Goal: Check status: Check status

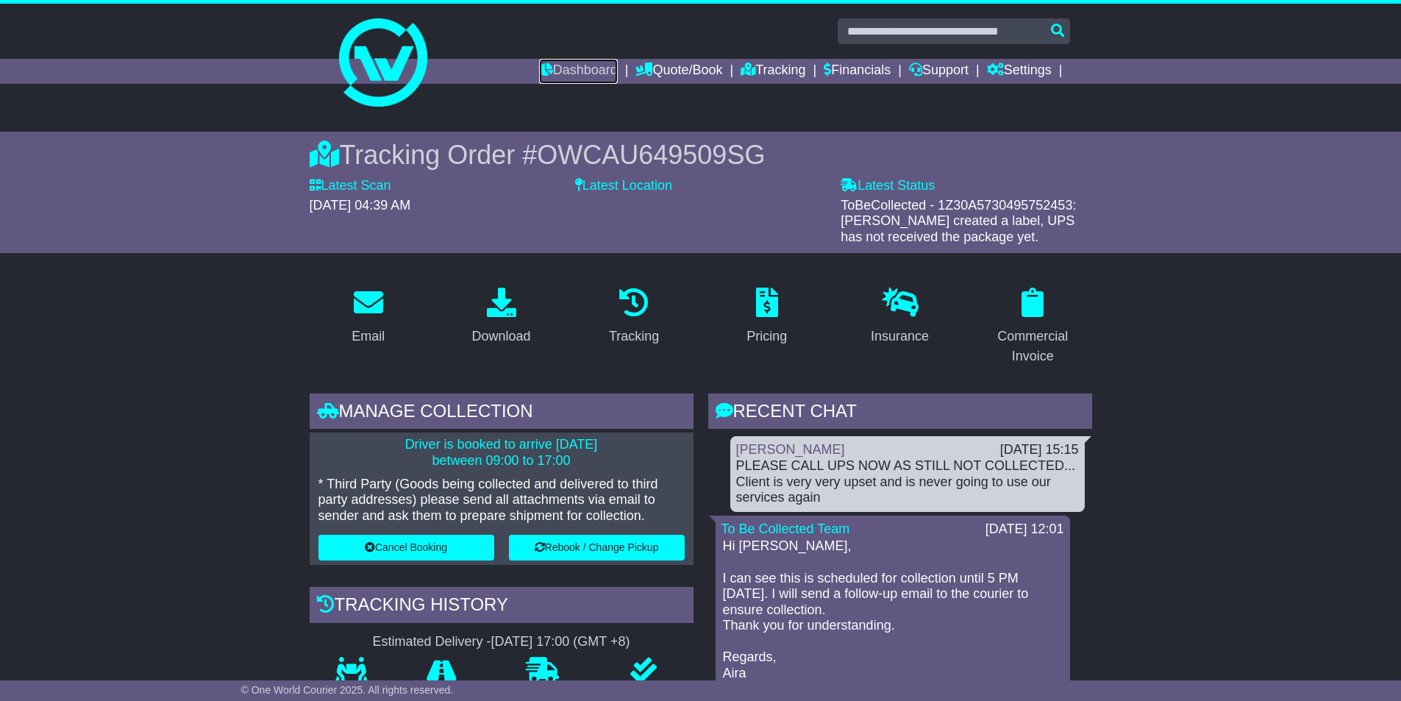
click at [571, 68] on link "Dashboard" at bounding box center [578, 71] width 79 height 25
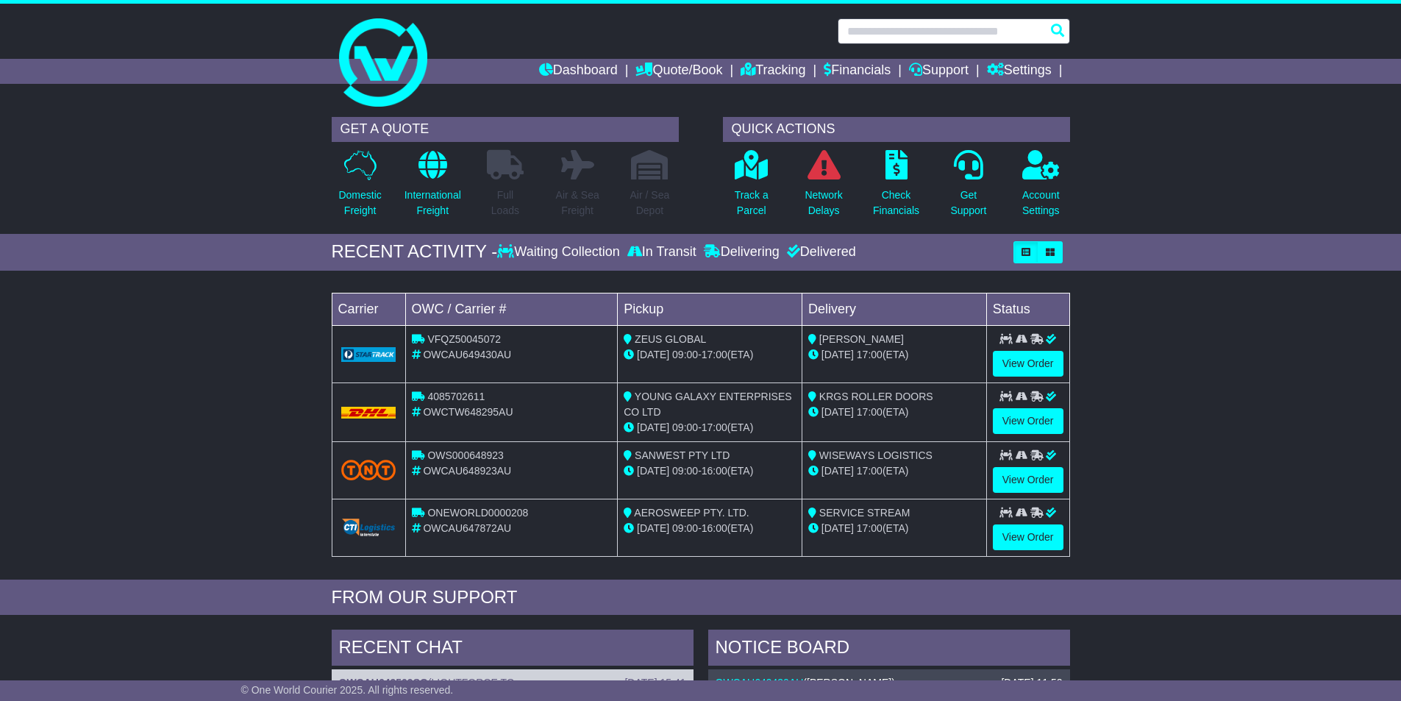
click at [899, 31] on input "text" at bounding box center [953, 31] width 232 height 26
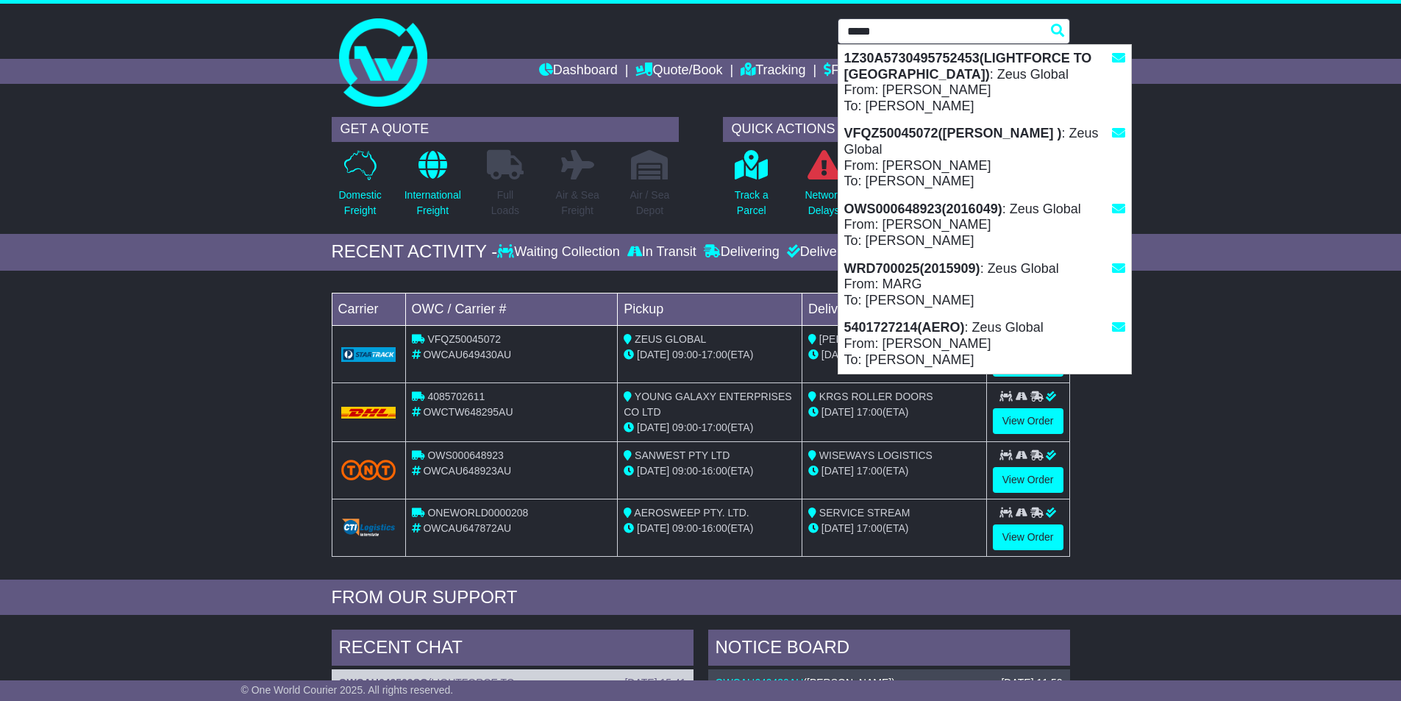
click at [894, 62] on strong "1Z30A5730495752453(LIGHTFORCE TO SINGAPORE)" at bounding box center [968, 66] width 248 height 31
type input "**********"
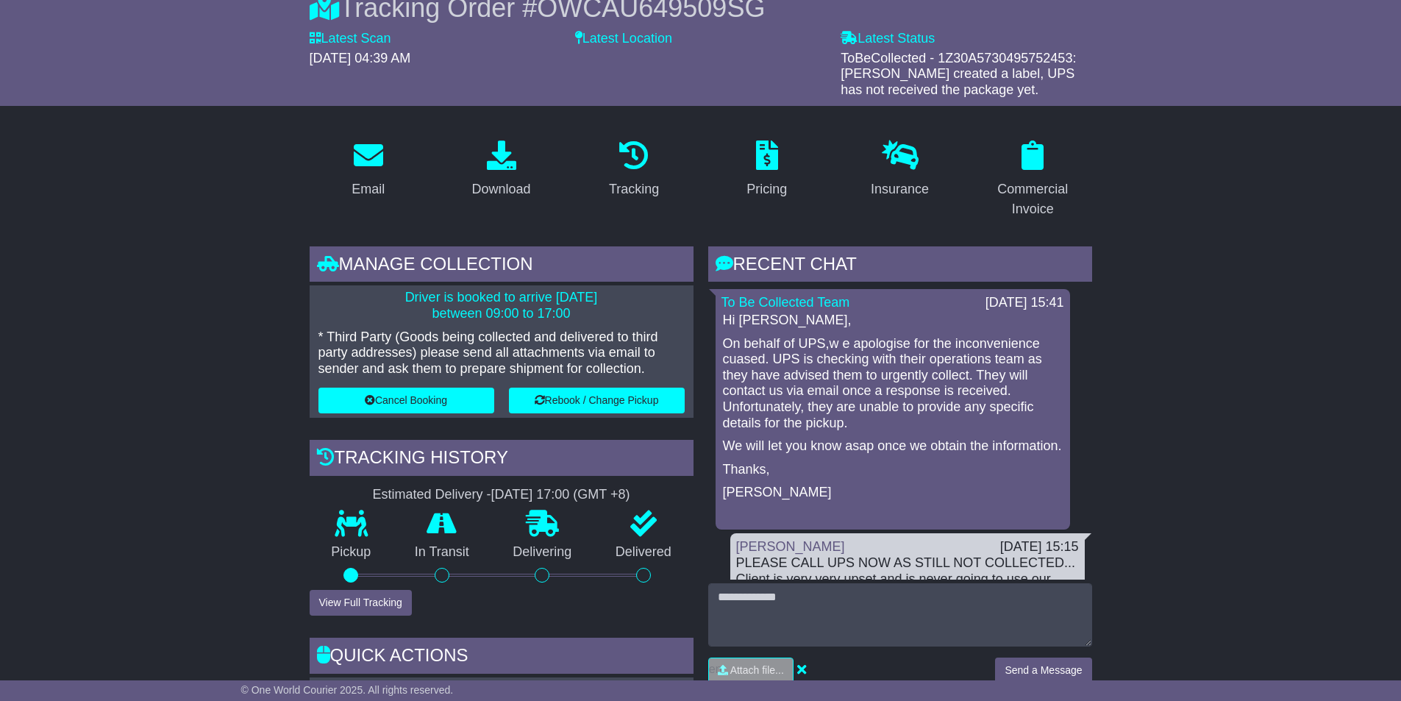
scroll to position [221, 0]
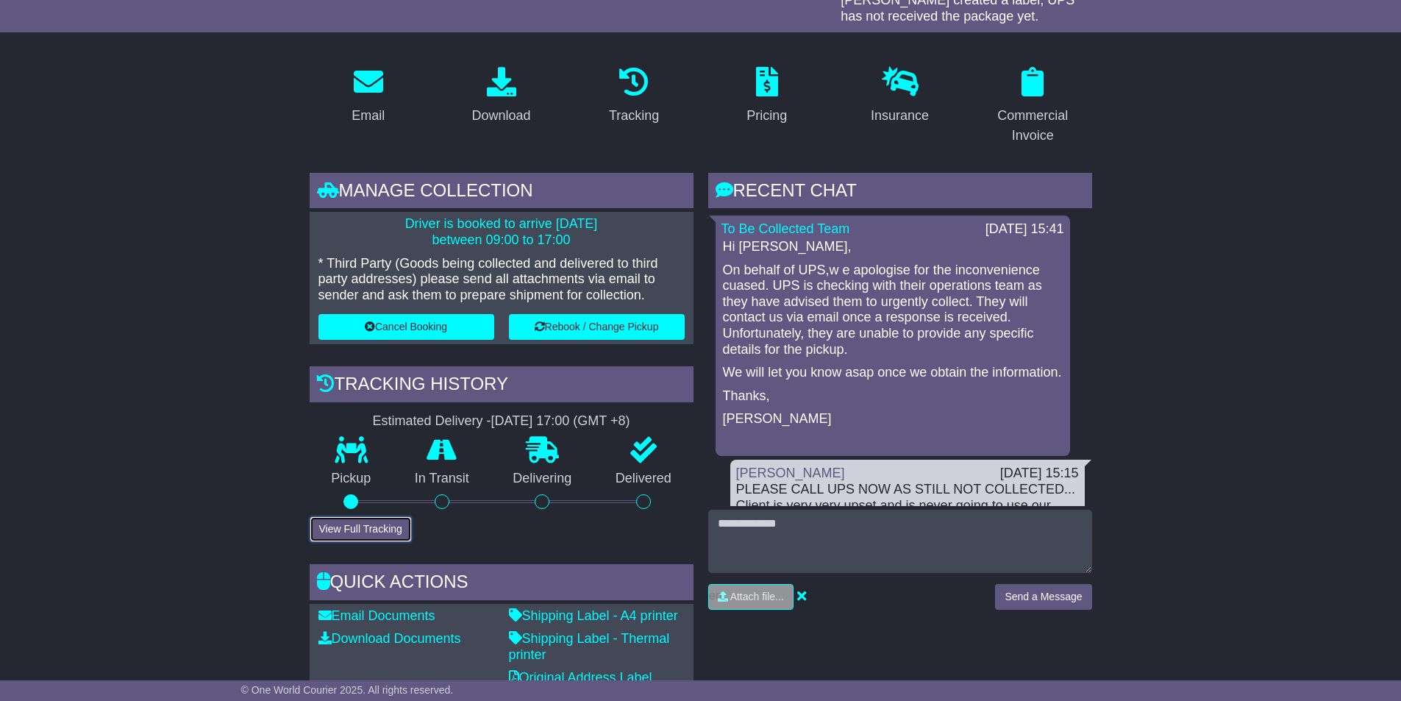
click at [370, 526] on button "View Full Tracking" at bounding box center [361, 529] width 102 height 26
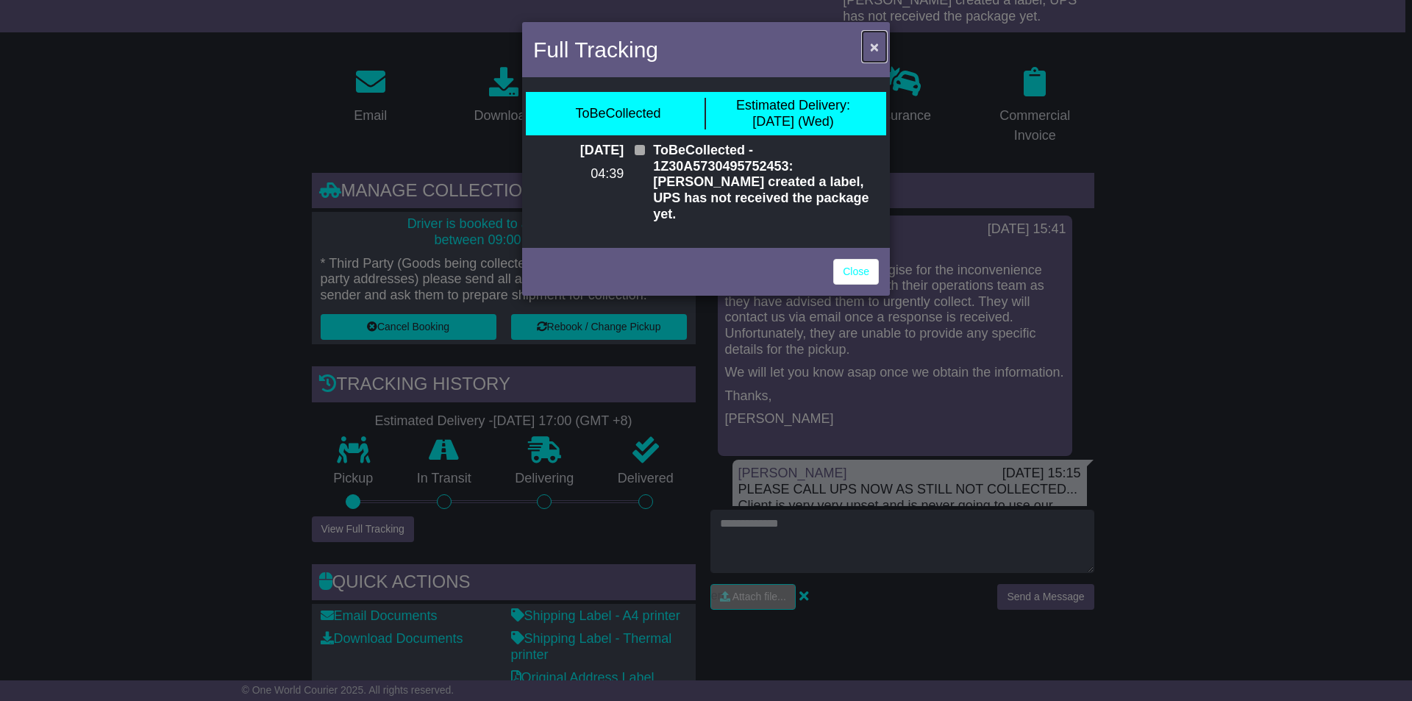
click at [875, 47] on span "×" at bounding box center [874, 46] width 9 height 17
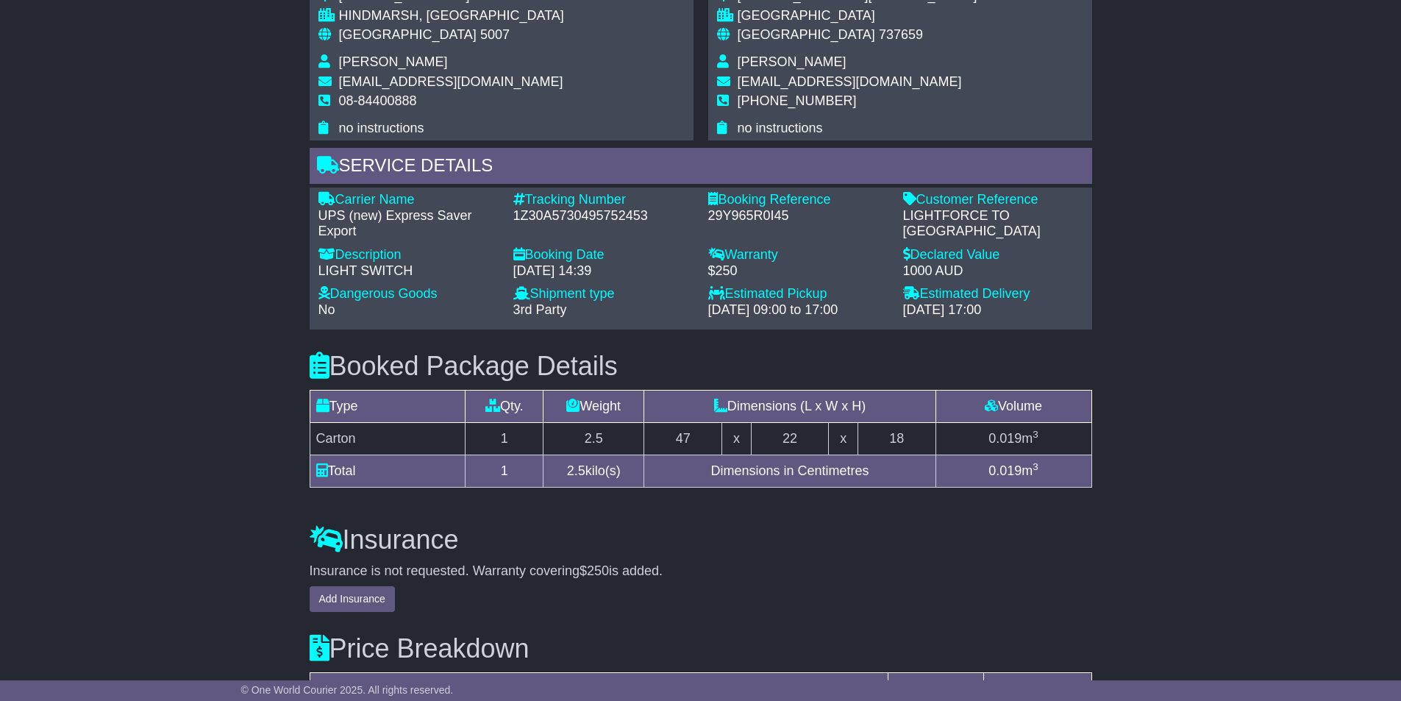
scroll to position [1054, 0]
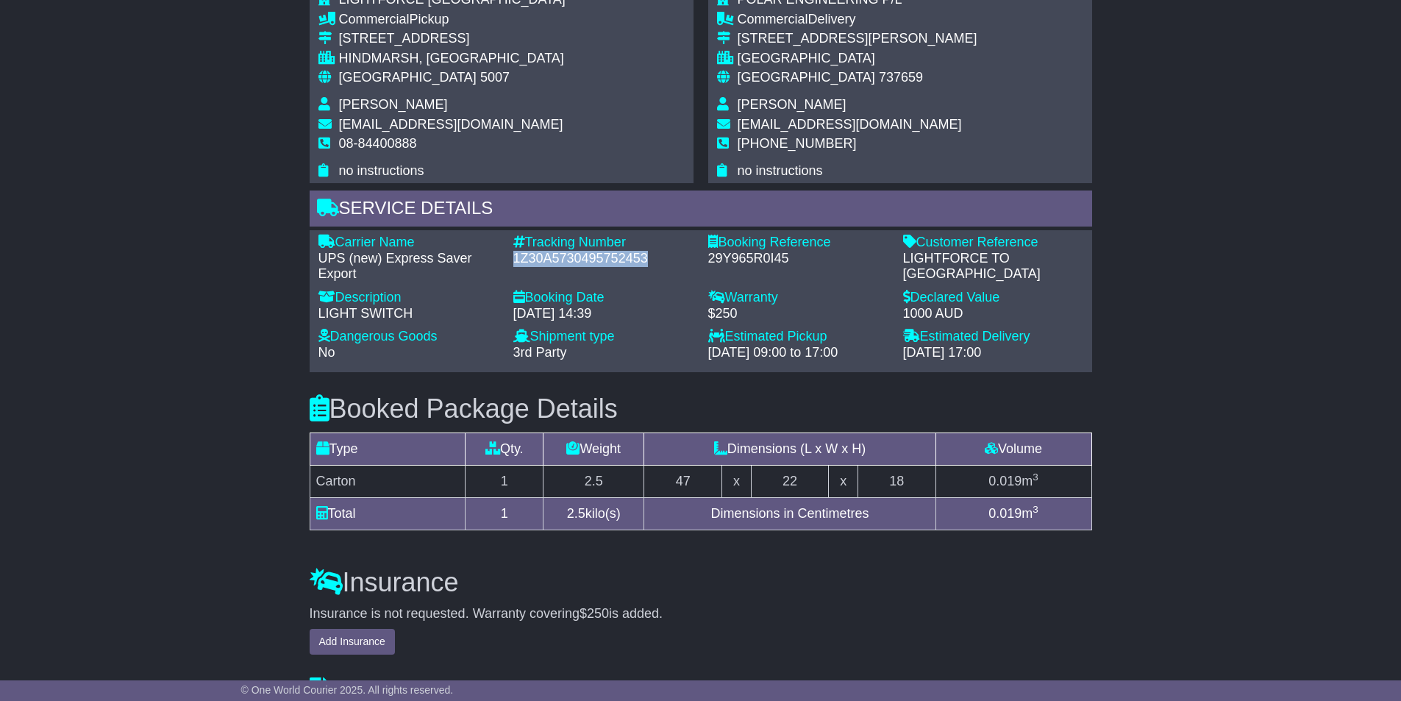
drag, startPoint x: 647, startPoint y: 257, endPoint x: 520, endPoint y: 258, distance: 127.2
click at [514, 259] on div "1Z30A5730495752453" at bounding box center [603, 259] width 180 height 16
copy div "1Z30A5730495752453"
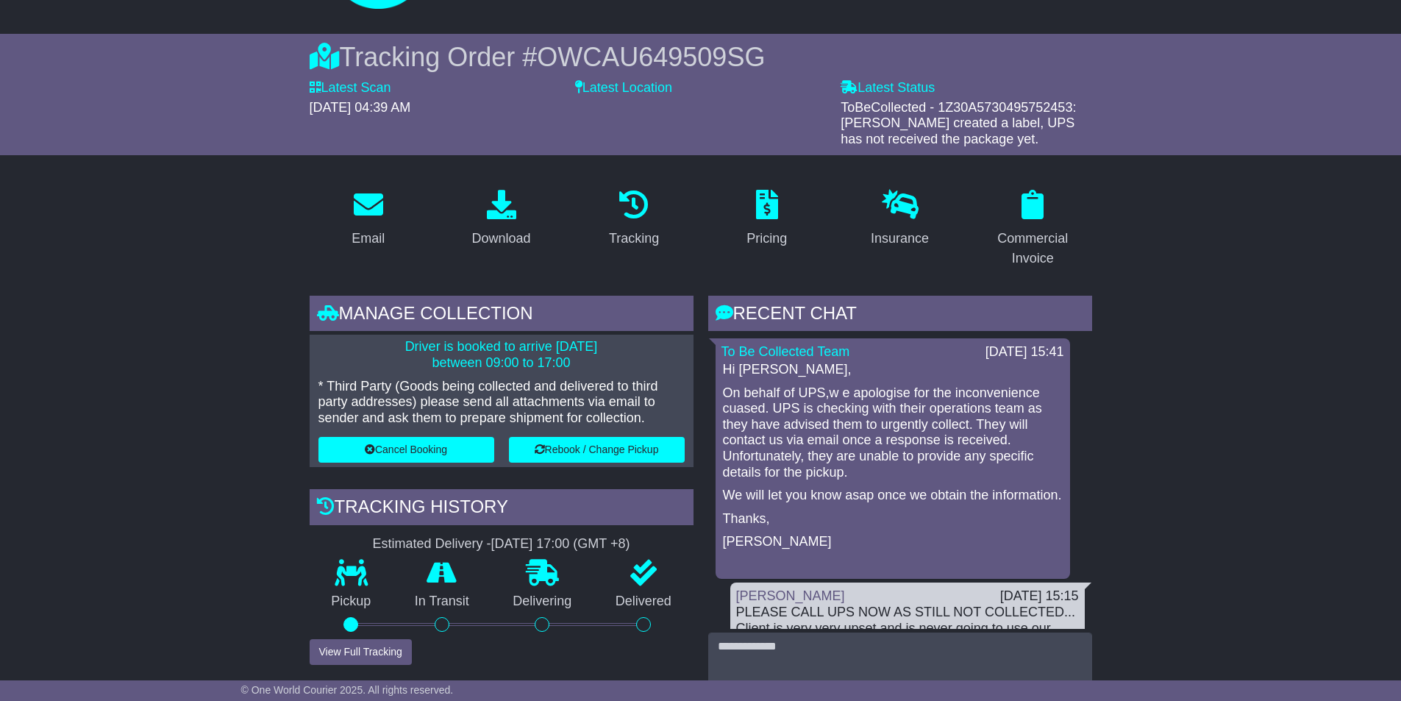
scroll to position [0, 0]
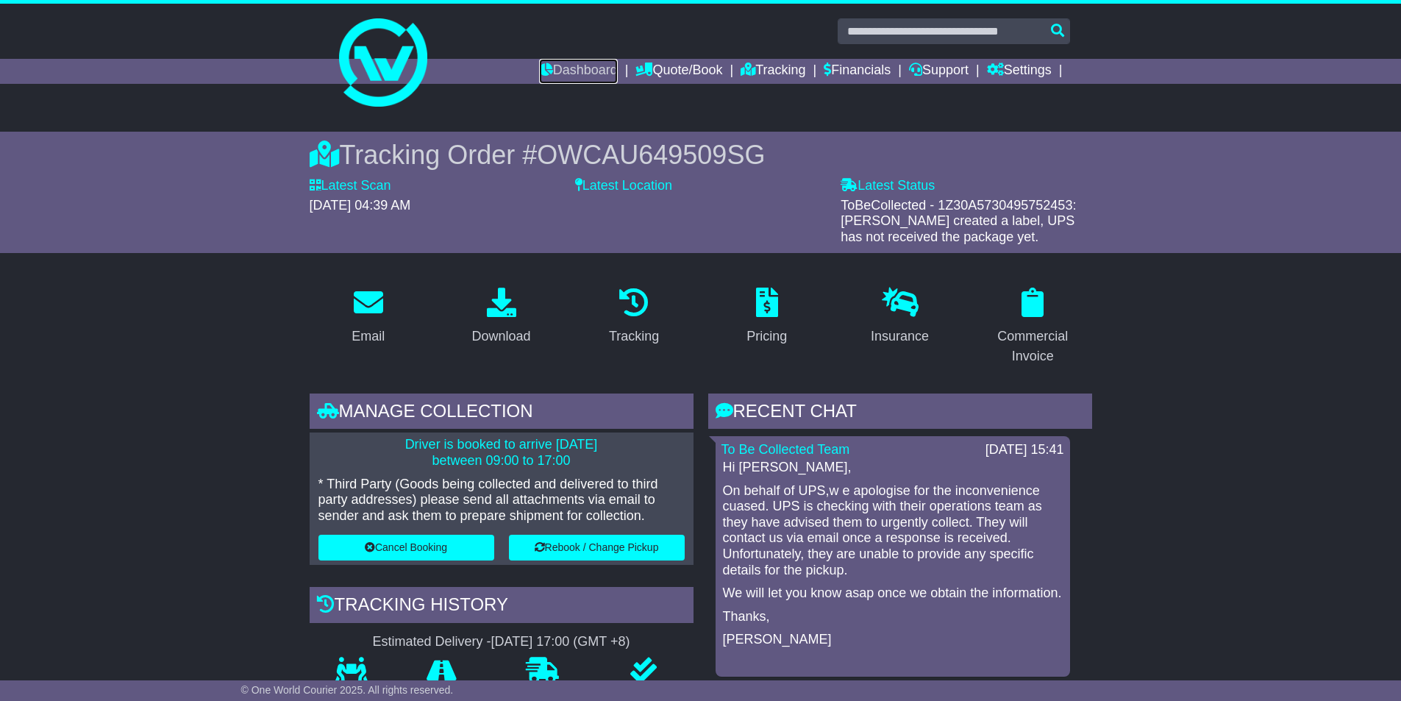
click at [562, 68] on link "Dashboard" at bounding box center [578, 71] width 79 height 25
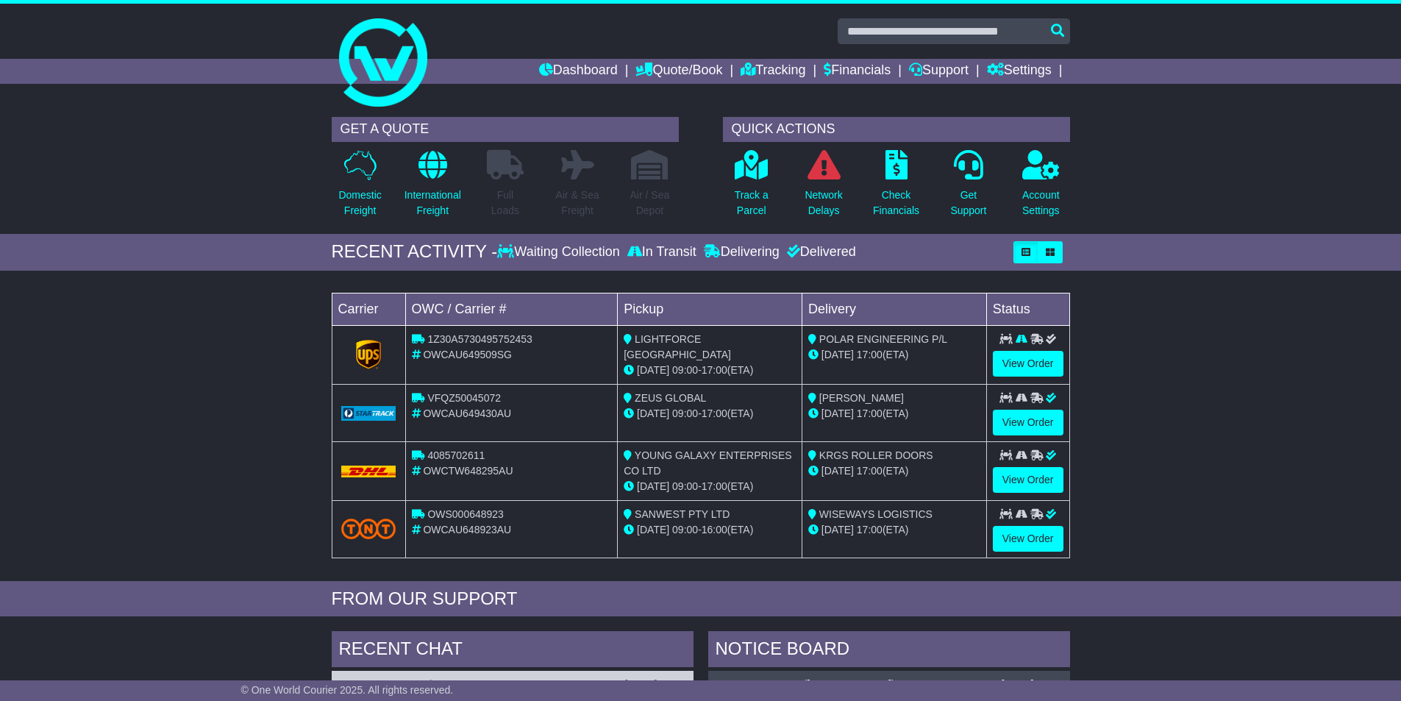
click at [855, 30] on input "text" at bounding box center [953, 31] width 232 height 26
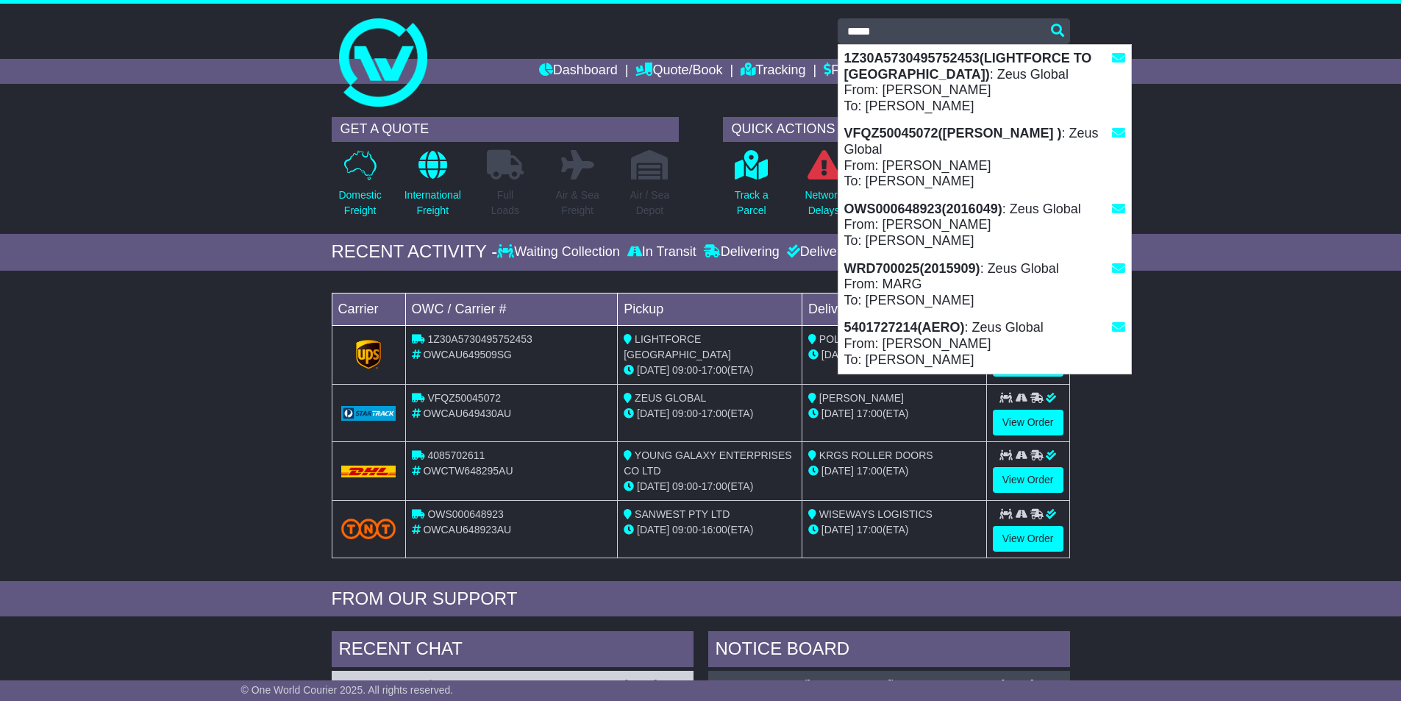
click at [893, 64] on strong "1Z30A5730495752453(LIGHTFORCE TO SINGAPORE)" at bounding box center [968, 66] width 248 height 31
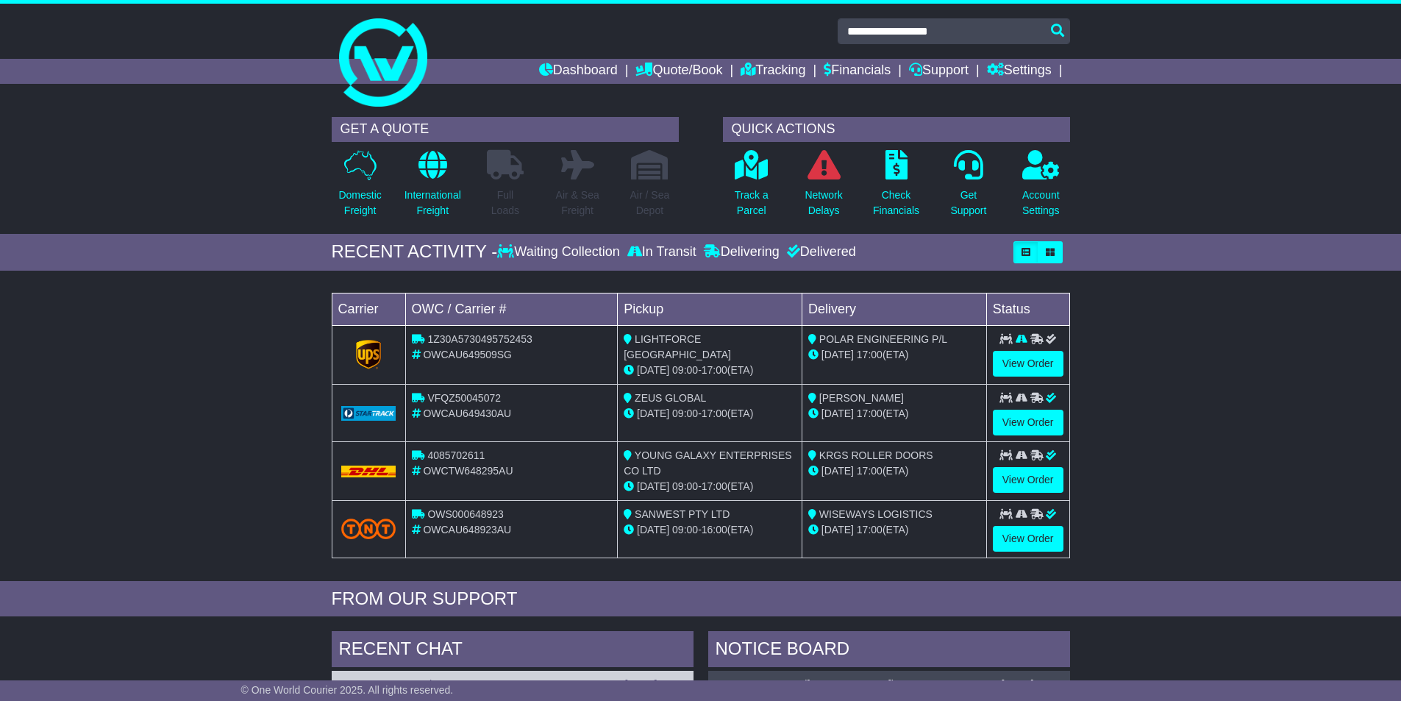
type input "**********"
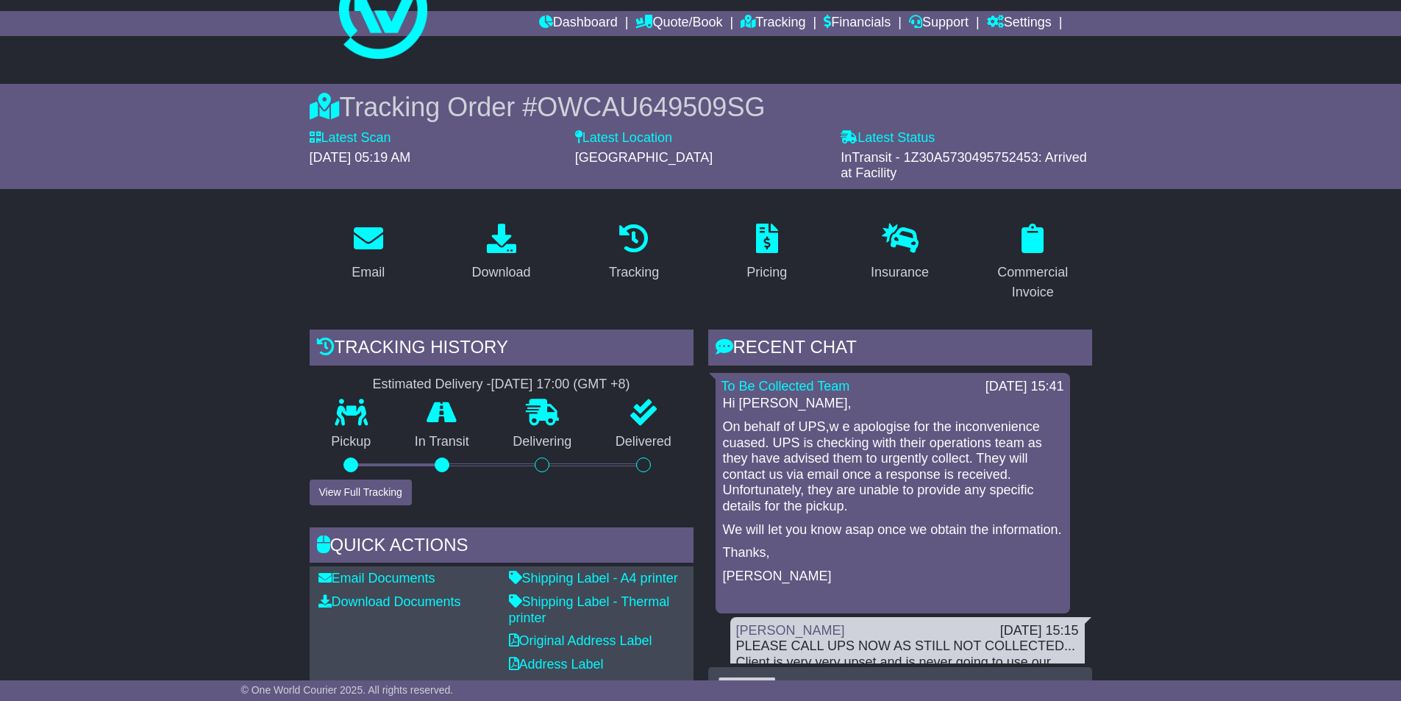
scroll to position [74, 0]
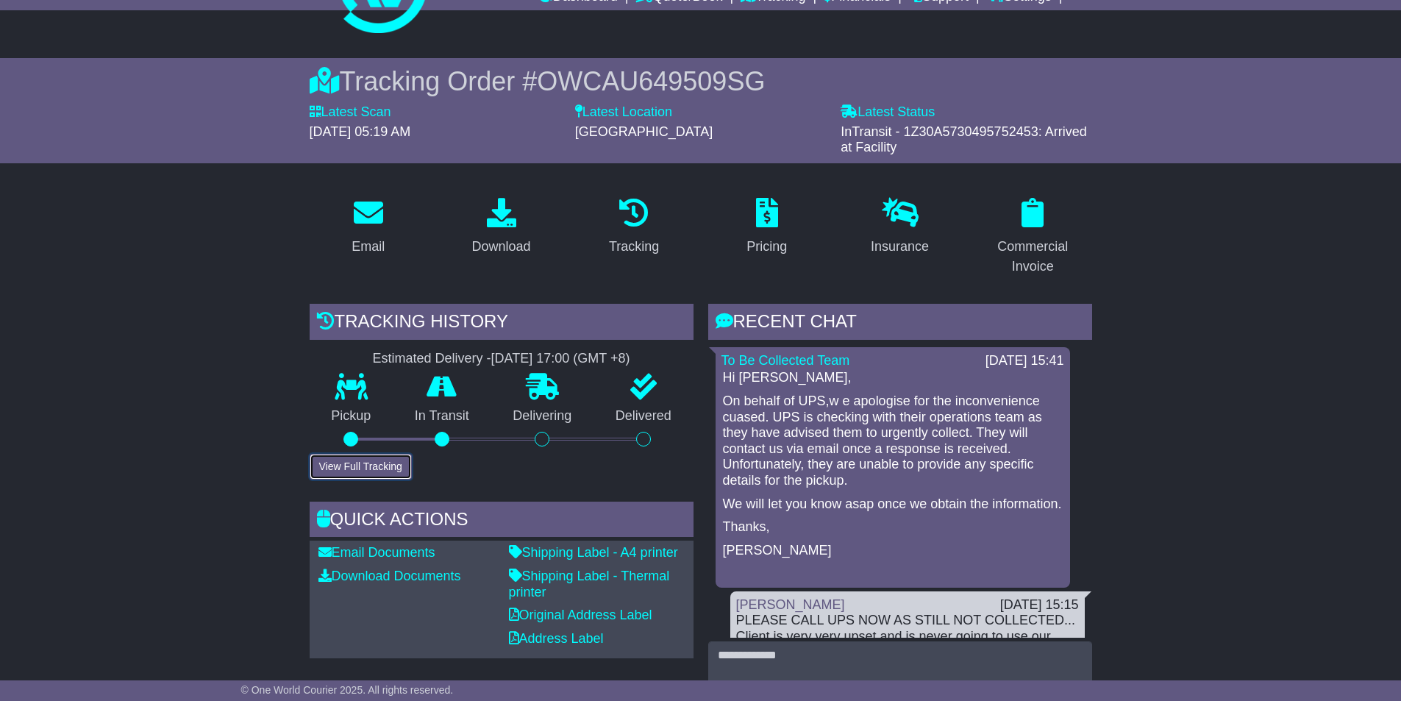
click at [388, 463] on button "View Full Tracking" at bounding box center [361, 467] width 102 height 26
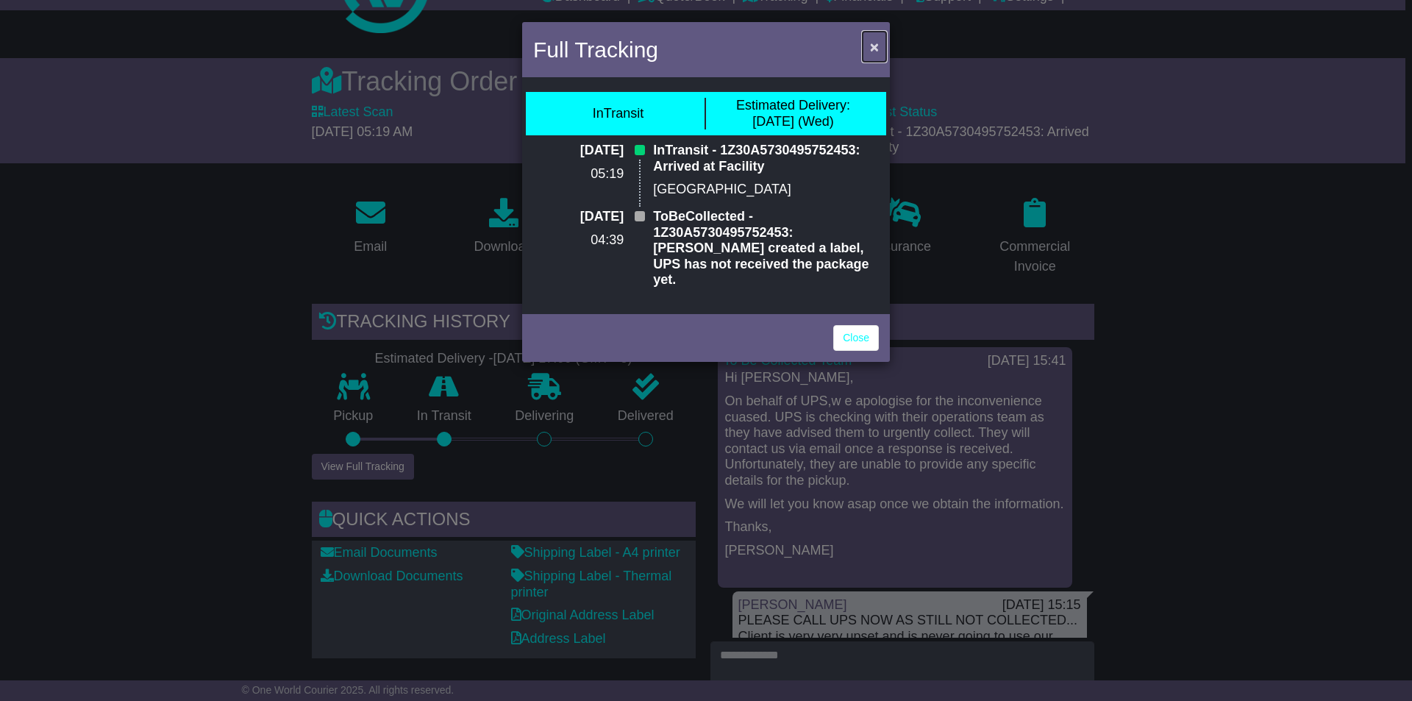
click at [872, 44] on span "×" at bounding box center [874, 46] width 9 height 17
